Goal: Transaction & Acquisition: Purchase product/service

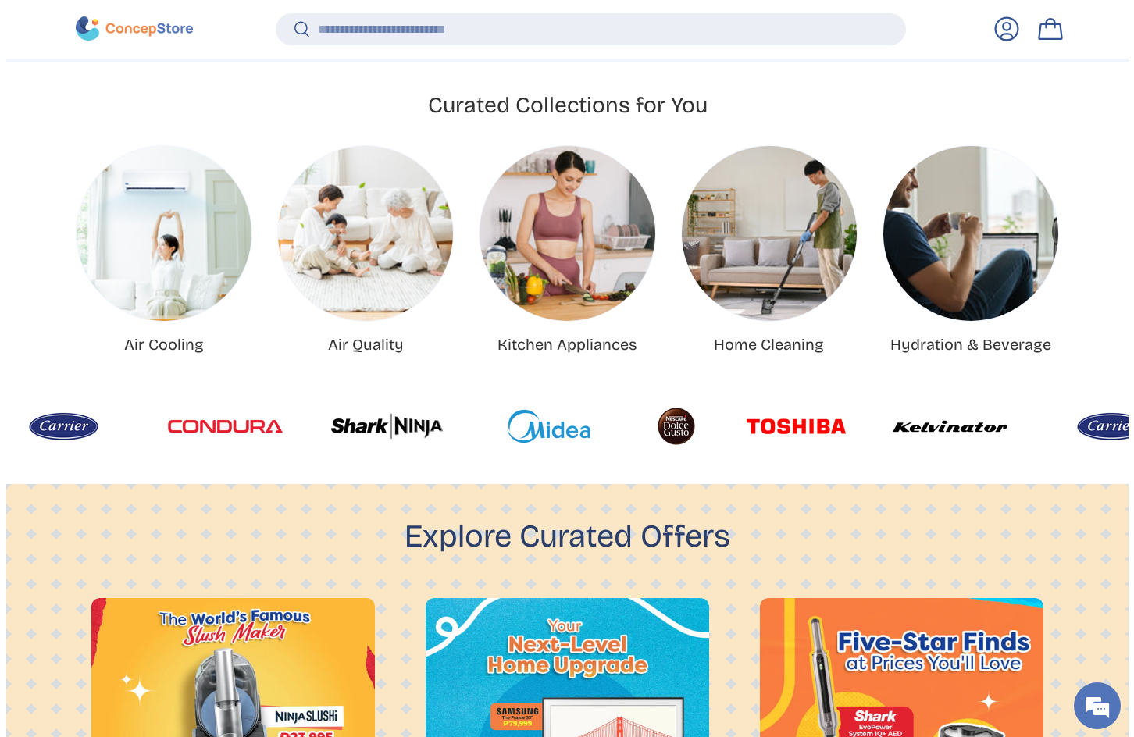
scroll to position [794, 0]
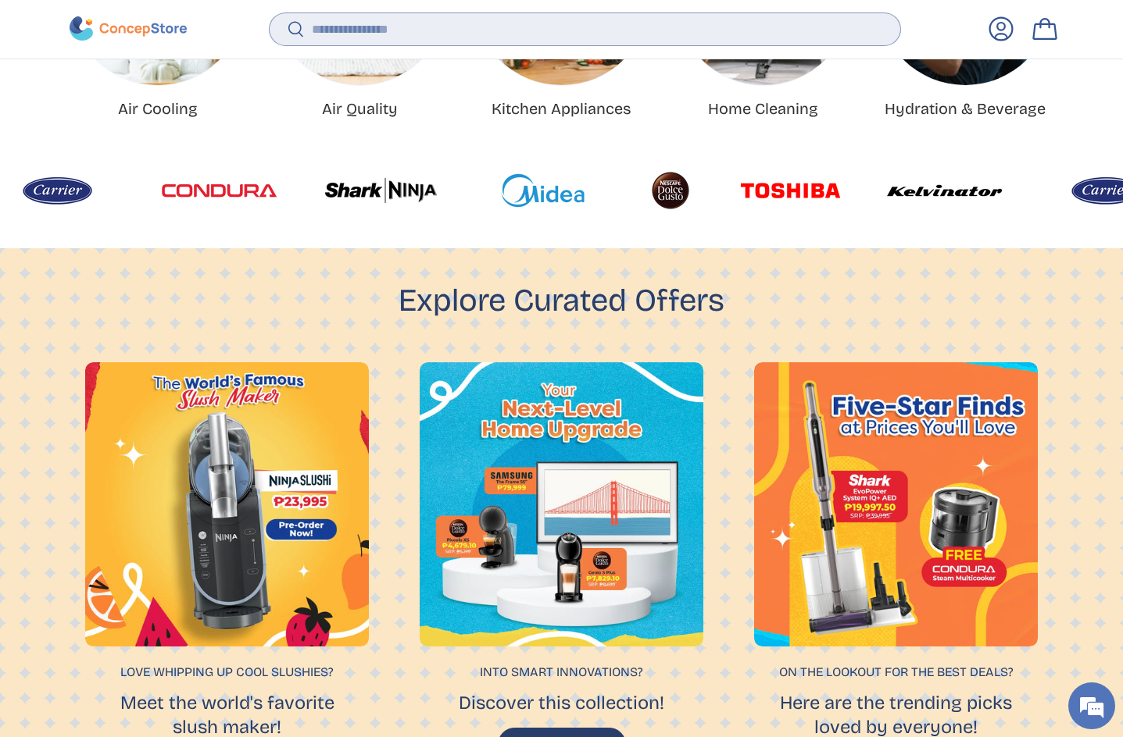
click at [404, 33] on input "Search" at bounding box center [585, 29] width 630 height 32
type input "*"
paste input "**********"
type input "**********"
click at [270, 12] on button "Search" at bounding box center [287, 30] width 35 height 37
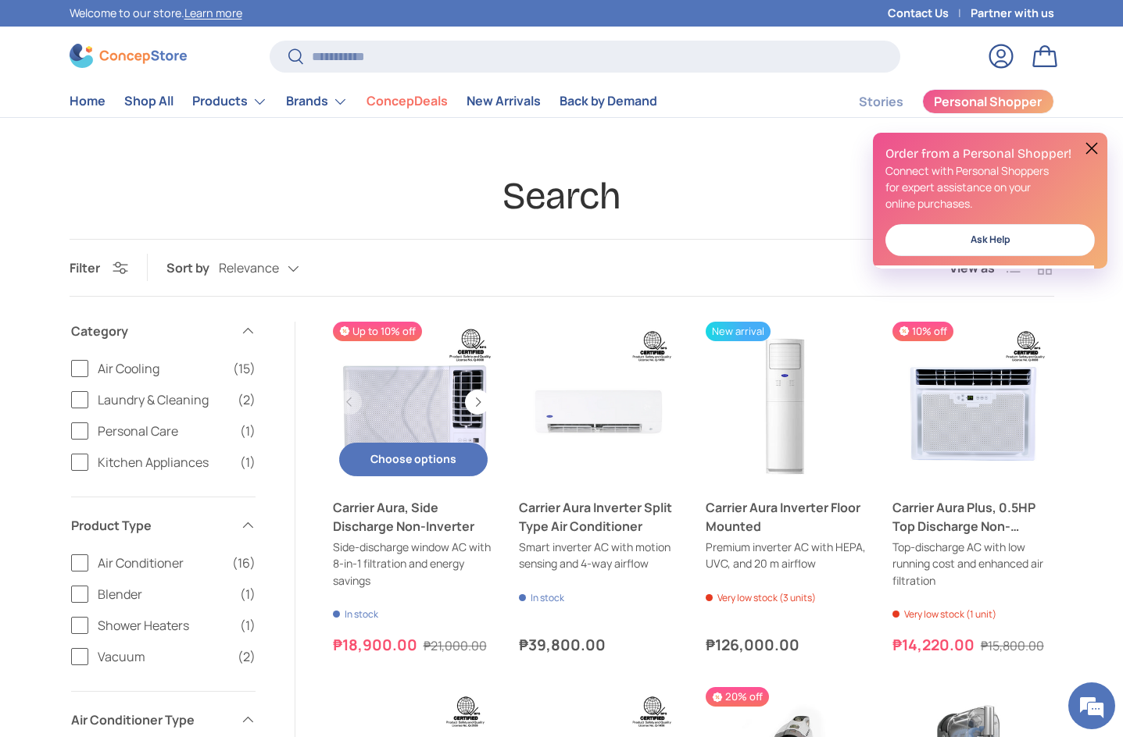
click at [443, 463] on button "Choose options Choose options" at bounding box center [413, 460] width 149 height 34
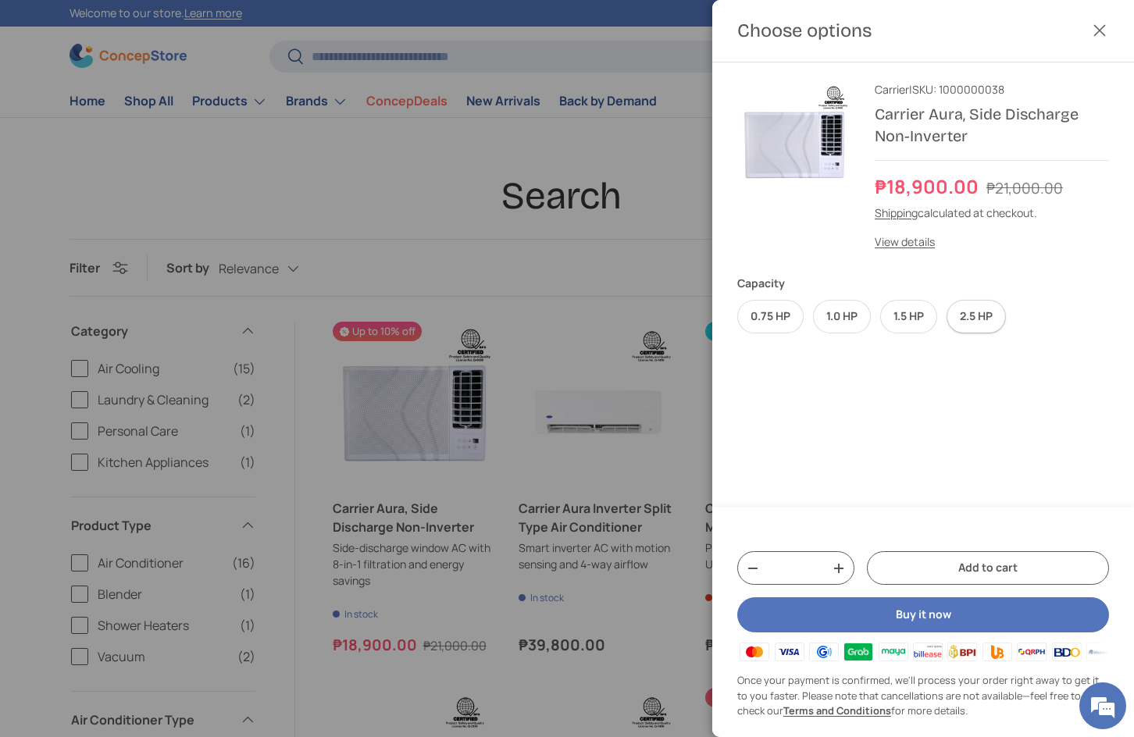
click at [967, 312] on label "2.5 HP" at bounding box center [976, 317] width 59 height 34
click at [926, 234] on link "View details" at bounding box center [905, 241] width 60 height 15
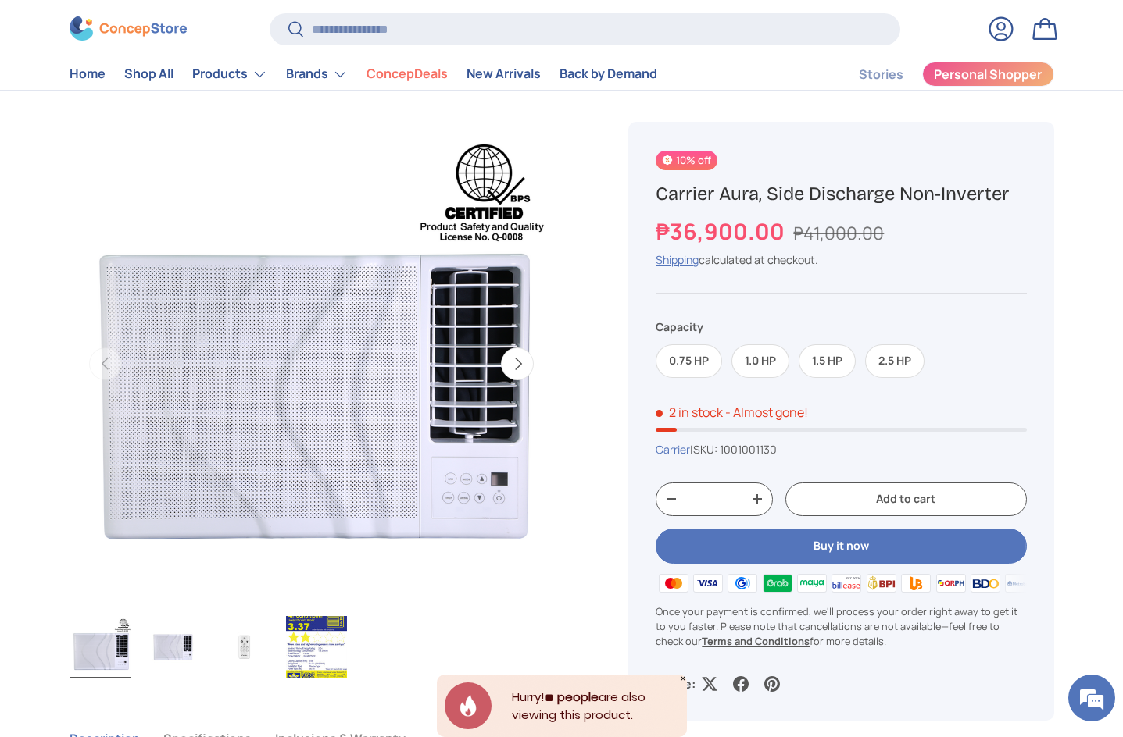
scroll to position [78, 0]
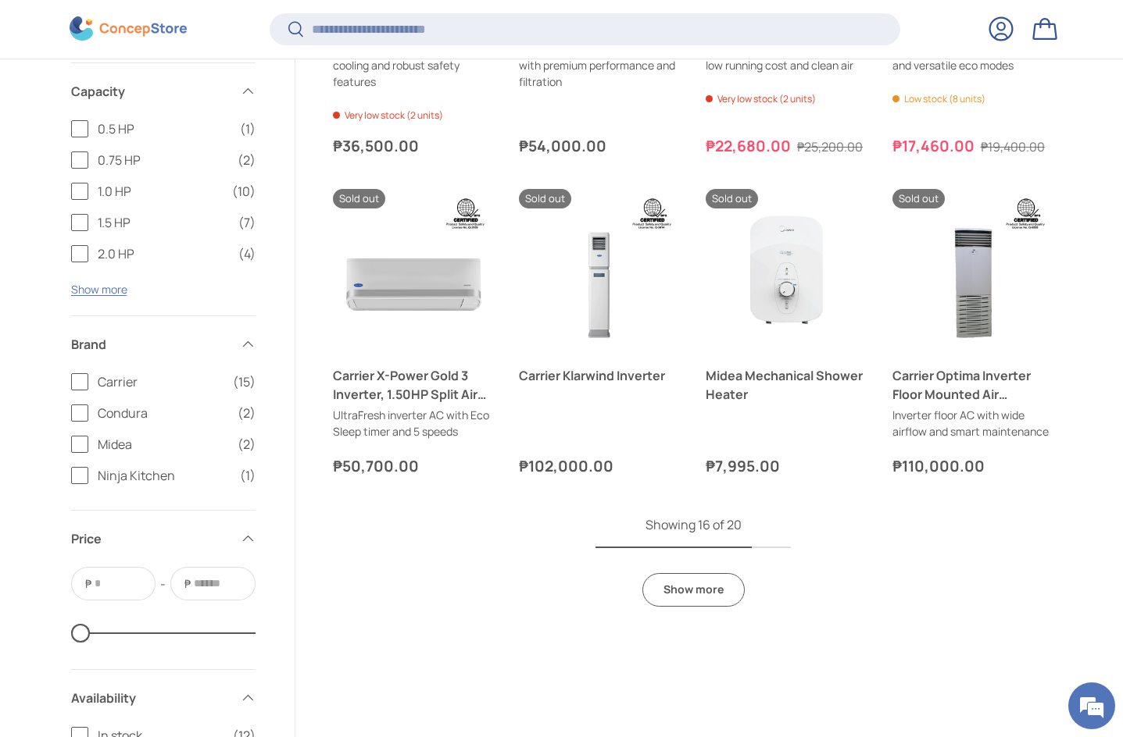
scroll to position [1375, 0]
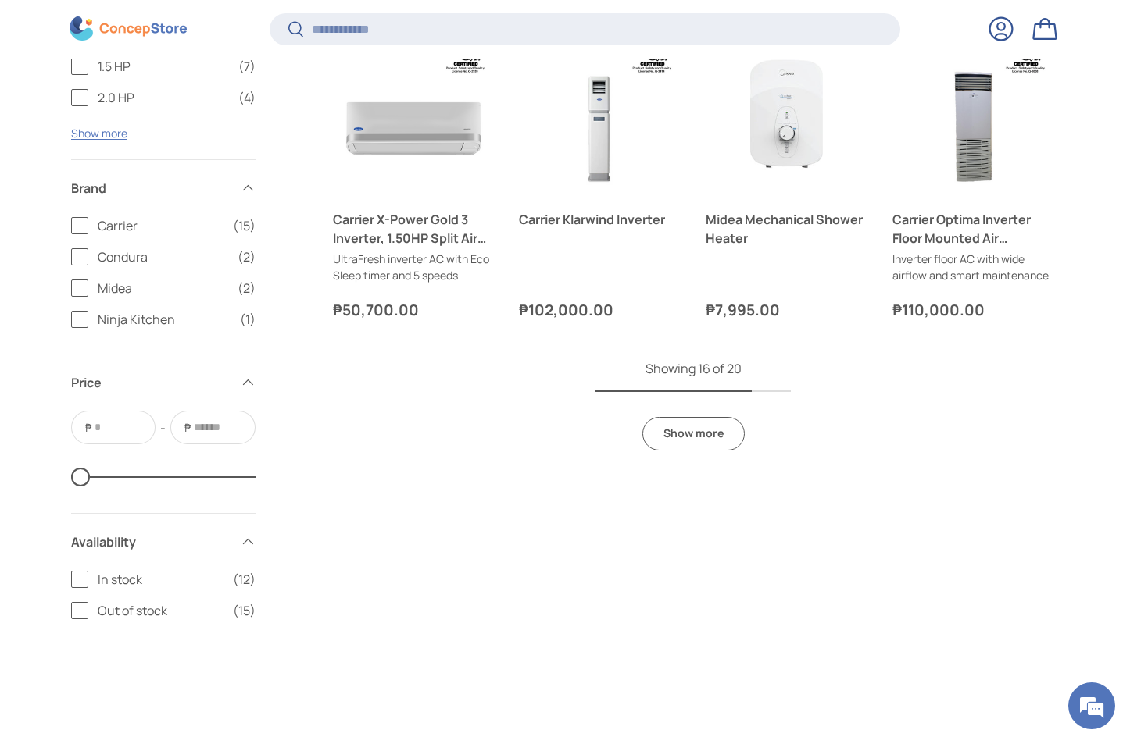
click at [679, 445] on link "Show more" at bounding box center [693, 434] width 102 height 34
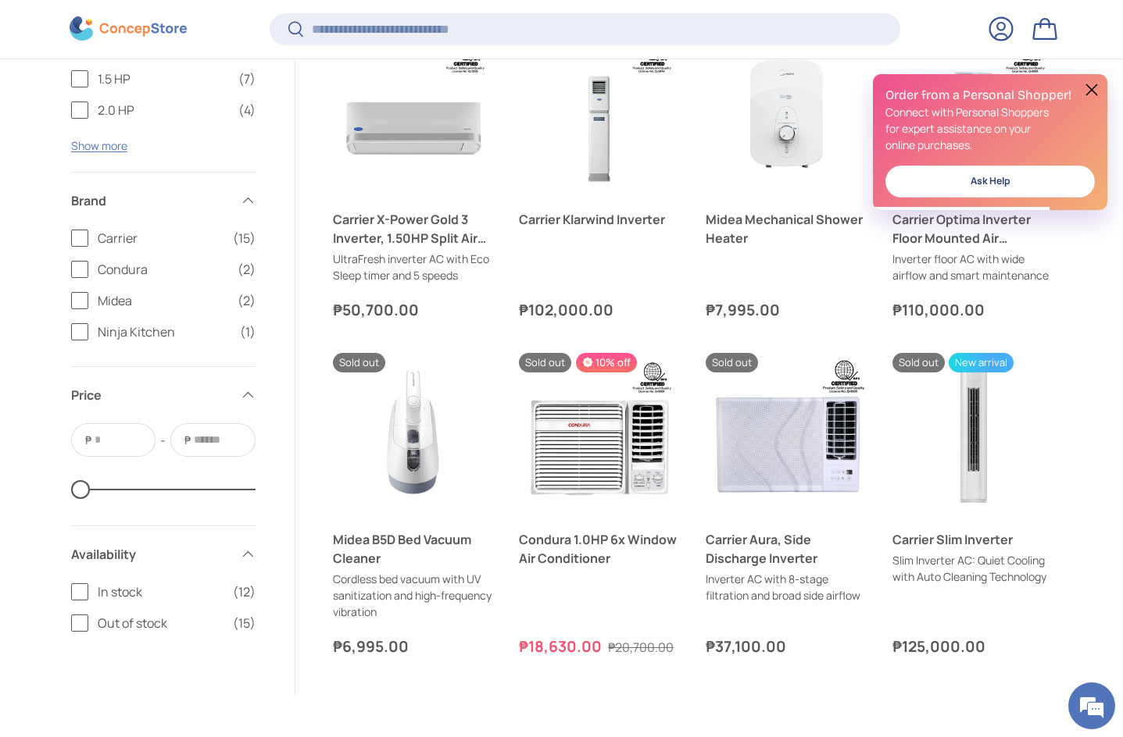
scroll to position [0, 0]
click at [766, 498] on button "Choose options Choose options" at bounding box center [786, 492] width 149 height 34
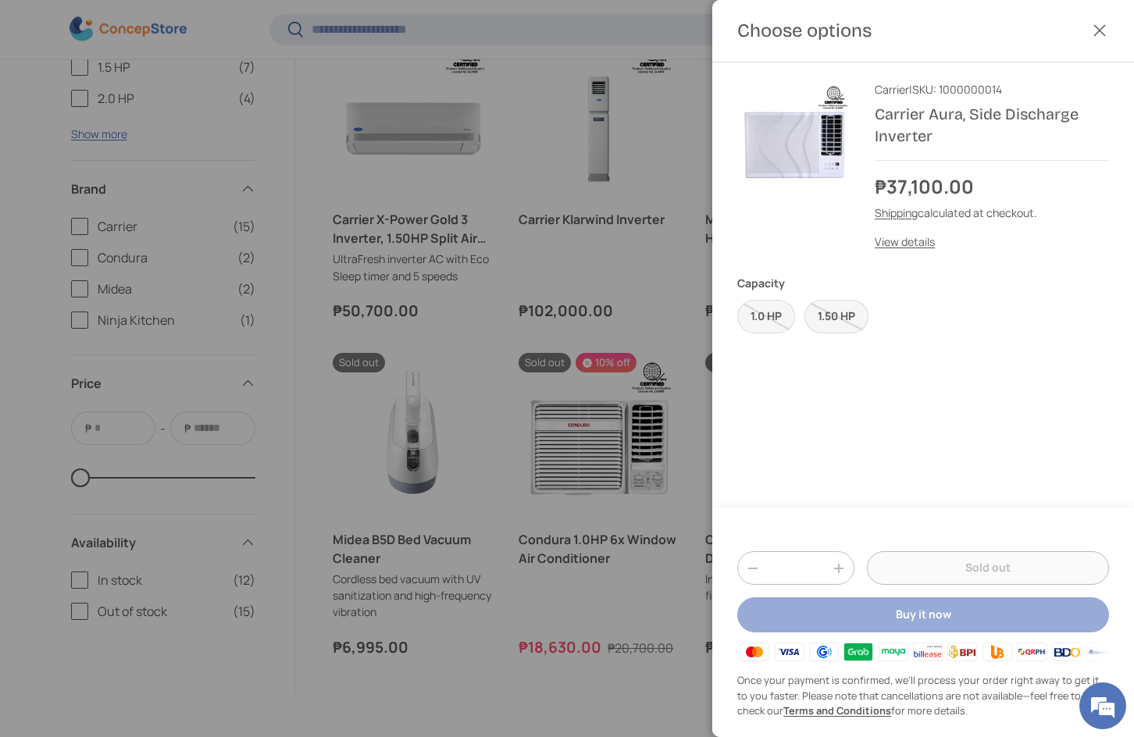
click at [827, 326] on label "1.50 HP" at bounding box center [837, 317] width 64 height 34
click at [927, 241] on link "View details" at bounding box center [905, 241] width 60 height 15
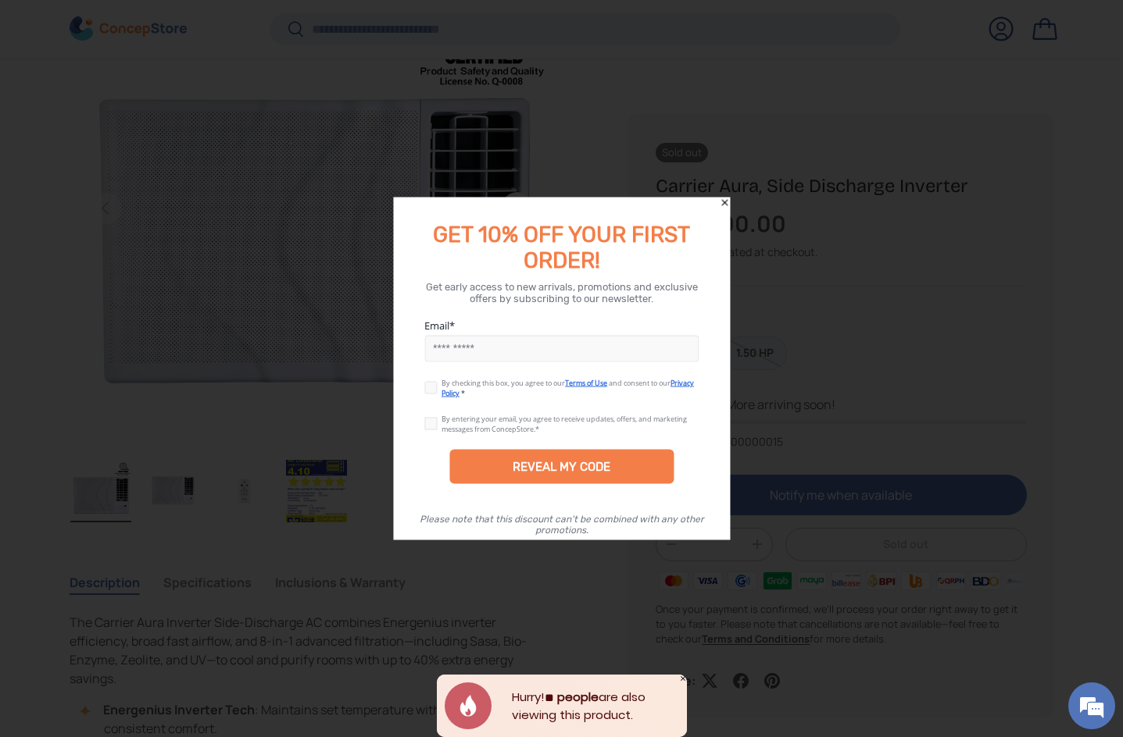
click at [723, 204] on icon "Close" at bounding box center [724, 202] width 6 height 6
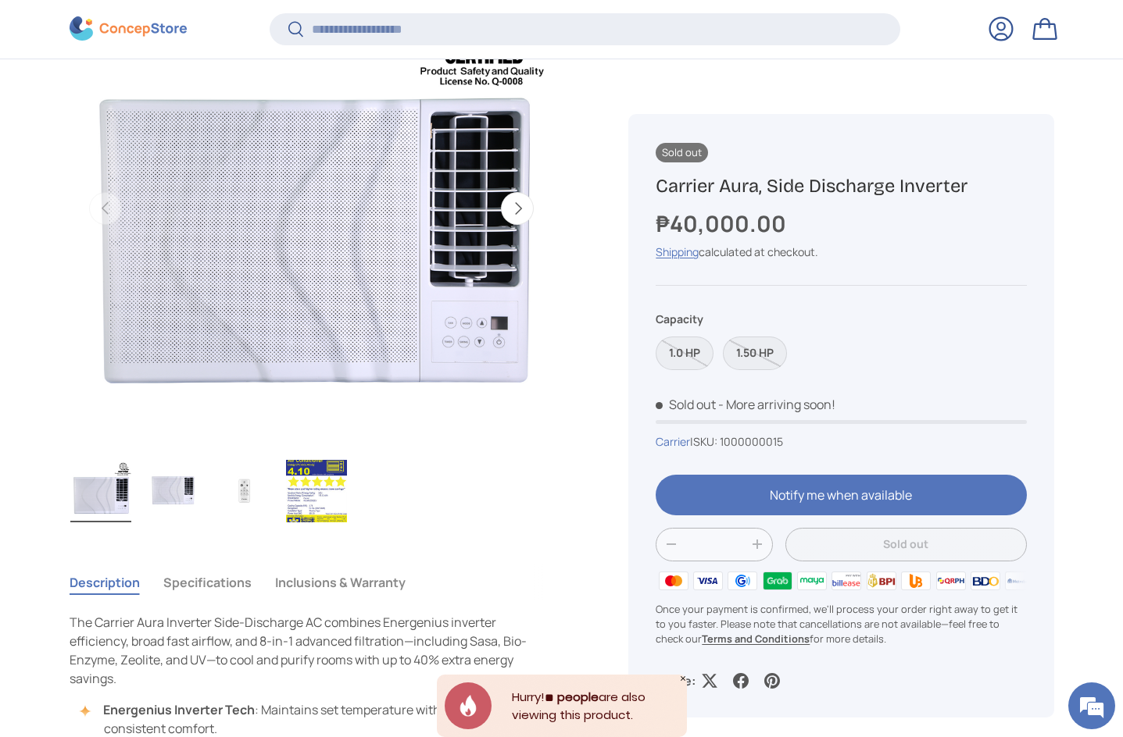
drag, startPoint x: 650, startPoint y: 182, endPoint x: 977, endPoint y: 181, distance: 327.3
click at [977, 181] on div "Sold out Sold out Carrier Aura, Side Discharge Inverter ₱40,000.00 Unit price /…" at bounding box center [840, 416] width 425 height 605
copy h1 "Carrier Aura, Side Discharge Inverter"
